Goal: Navigation & Orientation: Find specific page/section

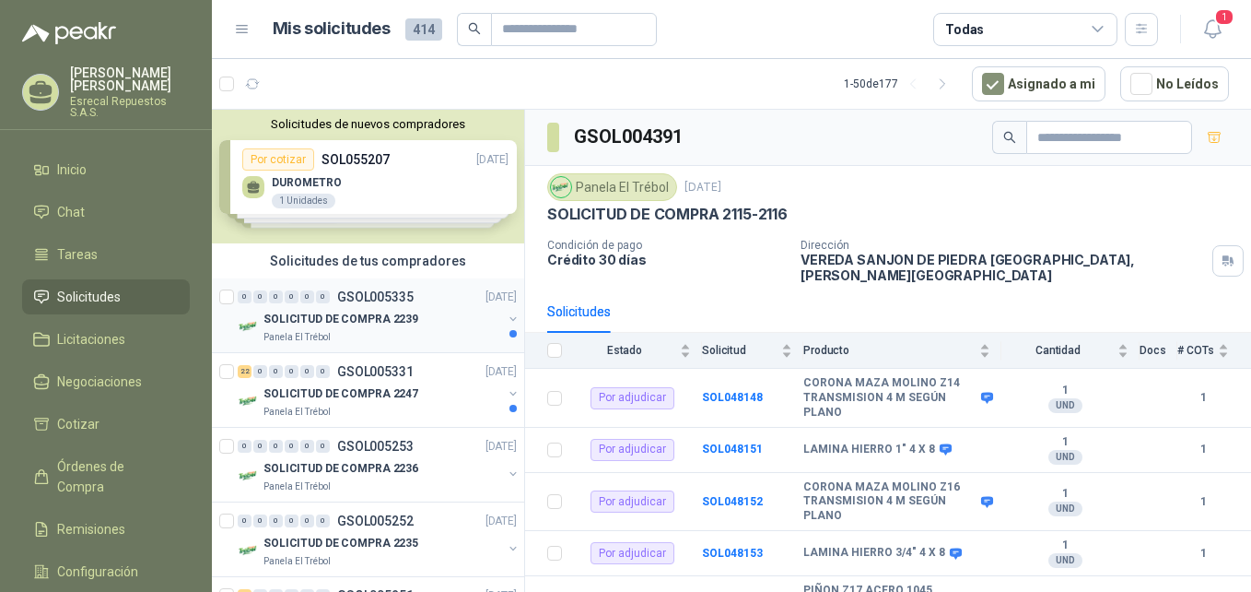
click at [409, 334] on div "Panela El Trébol" at bounding box center [383, 337] width 239 height 15
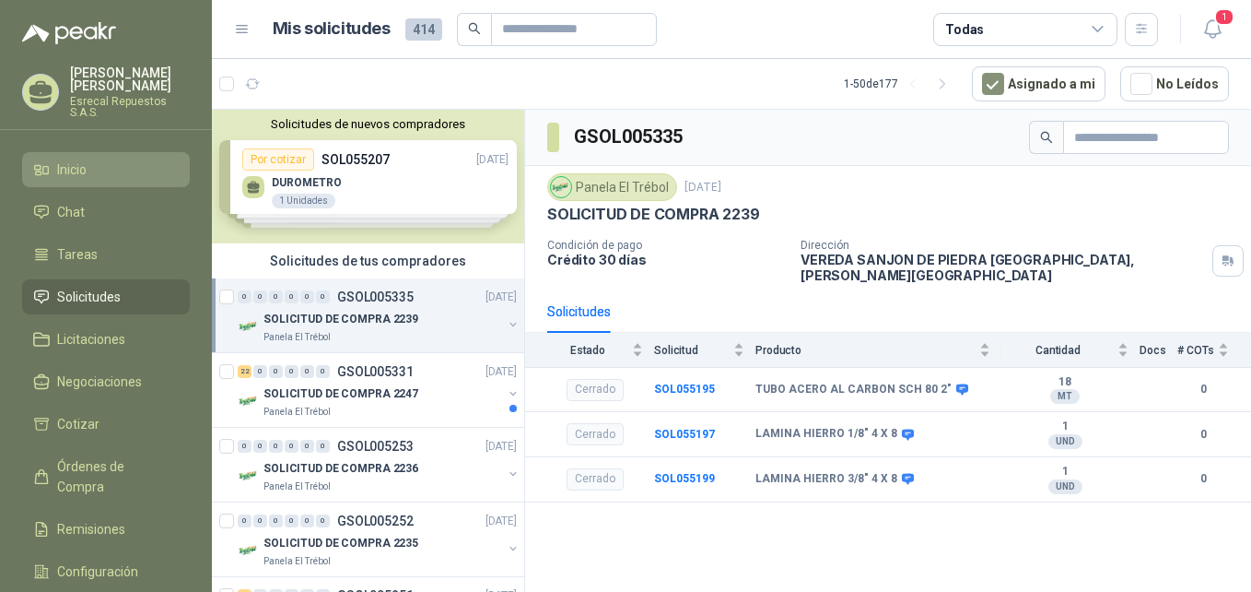
click at [72, 158] on link "Inicio" at bounding box center [106, 169] width 168 height 35
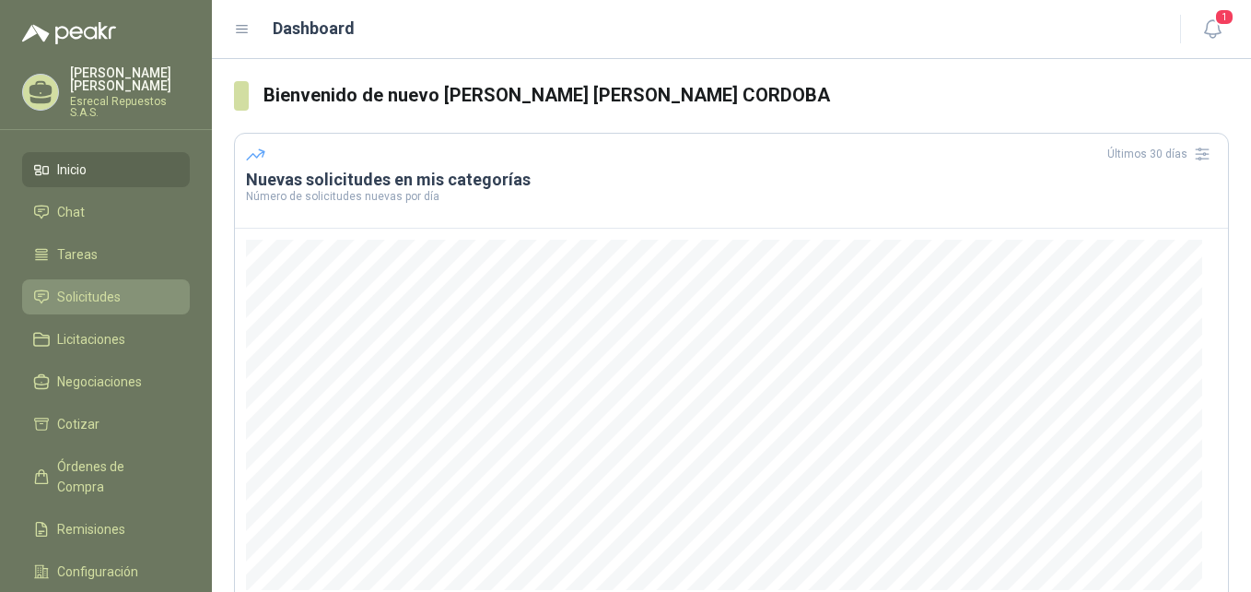
click at [78, 305] on span "Solicitudes" at bounding box center [89, 297] width 64 height 20
